Goal: Transaction & Acquisition: Download file/media

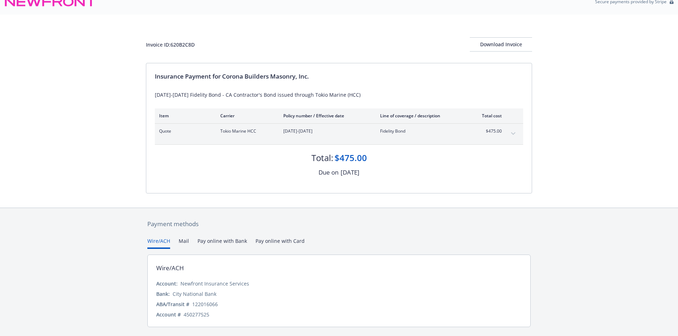
scroll to position [30, 0]
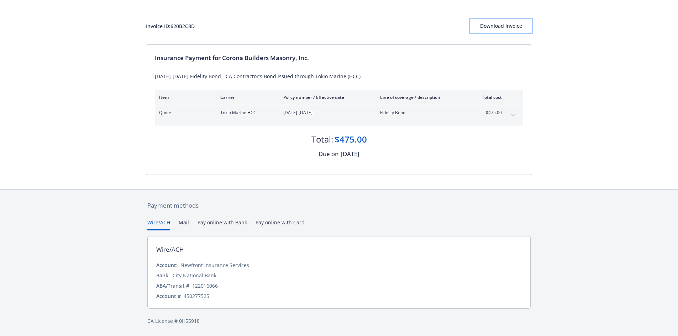
click at [489, 27] on div "Download Invoice" at bounding box center [501, 26] width 62 height 14
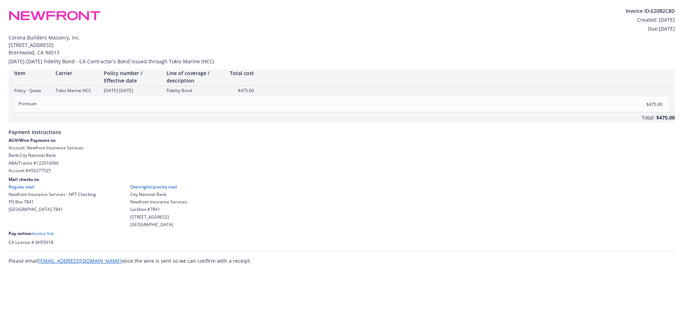
scroll to position [0, 0]
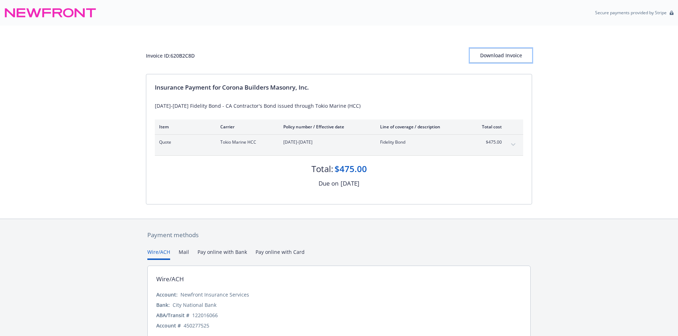
drag, startPoint x: 500, startPoint y: 52, endPoint x: 331, endPoint y: 290, distance: 292.4
click at [500, 52] on div "Download Invoice" at bounding box center [501, 56] width 62 height 14
